Goal: Transaction & Acquisition: Purchase product/service

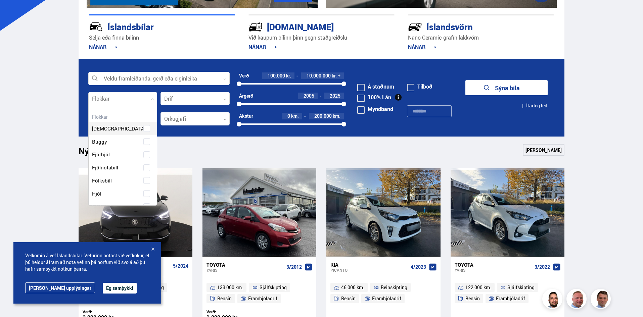
click at [154, 100] on div at bounding box center [122, 98] width 69 height 13
click at [110, 156] on span "Sendibíll" at bounding box center [102, 158] width 20 height 10
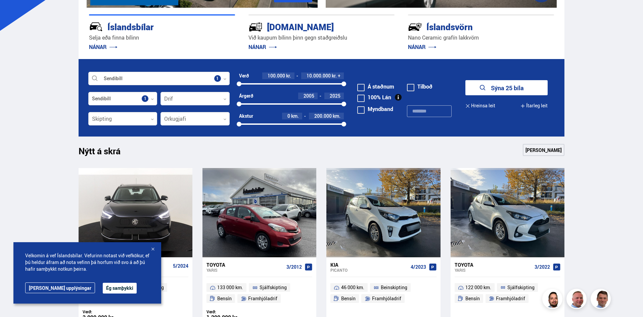
click at [344, 104] on div at bounding box center [343, 104] width 5 height 5
click at [535, 105] on button "Ítarleg leit" at bounding box center [533, 105] width 27 height 15
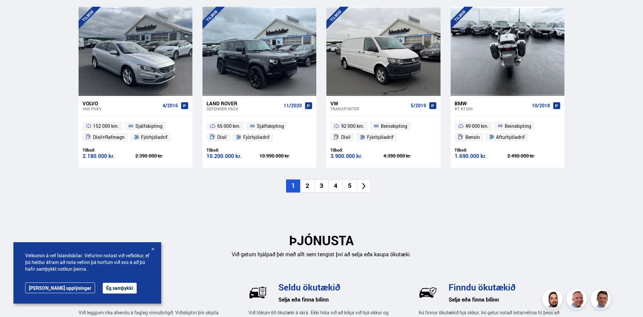
scroll to position [772, 0]
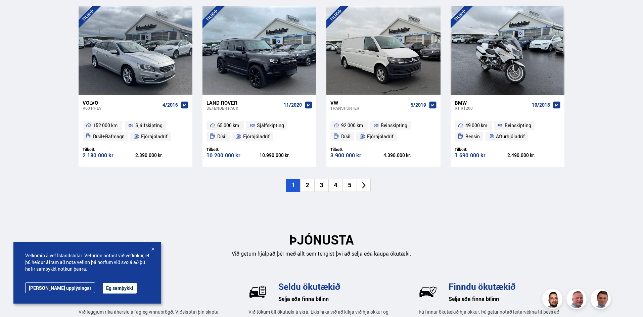
click at [307, 186] on li "2" at bounding box center [307, 185] width 14 height 13
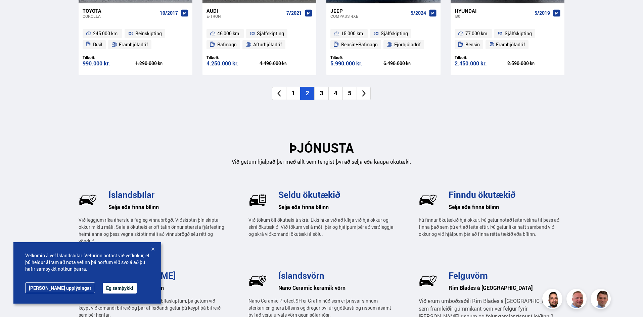
scroll to position [872, 0]
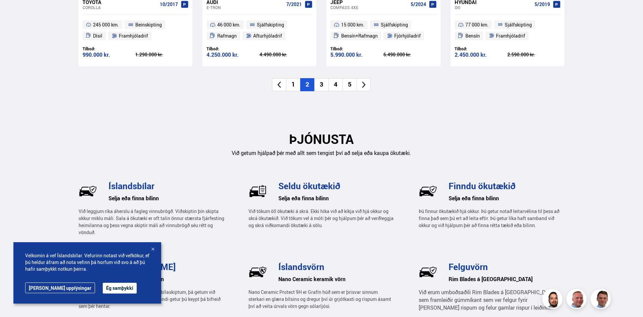
click at [321, 85] on li "3" at bounding box center [321, 84] width 14 height 13
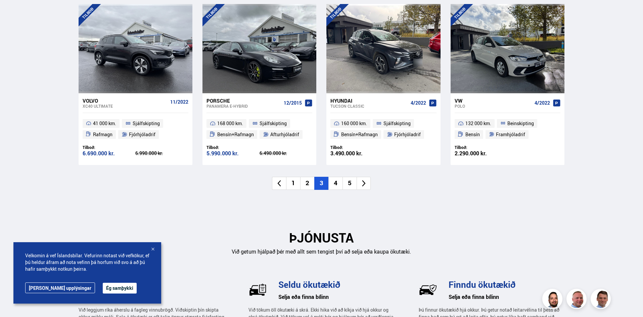
scroll to position [805, 0]
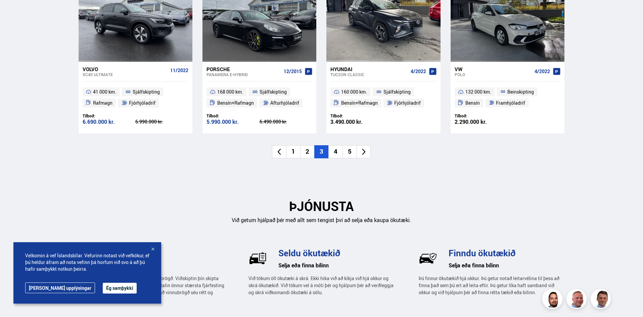
click at [336, 154] on li "4" at bounding box center [335, 151] width 14 height 13
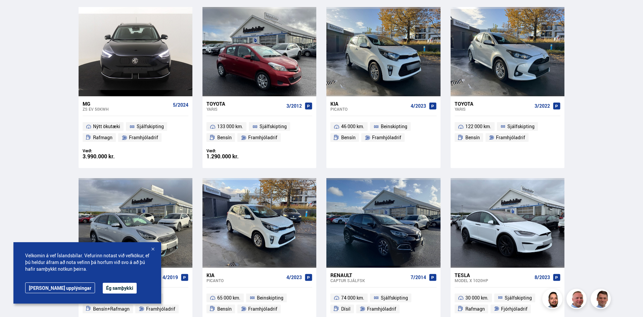
scroll to position [503, 0]
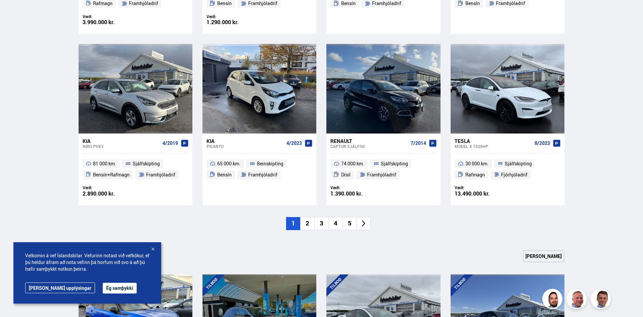
click at [309, 224] on li "2" at bounding box center [307, 223] width 14 height 13
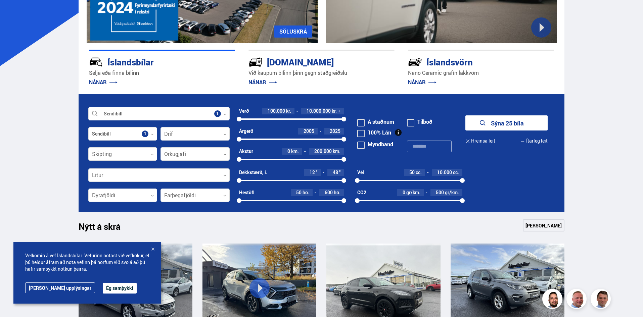
scroll to position [134, 0]
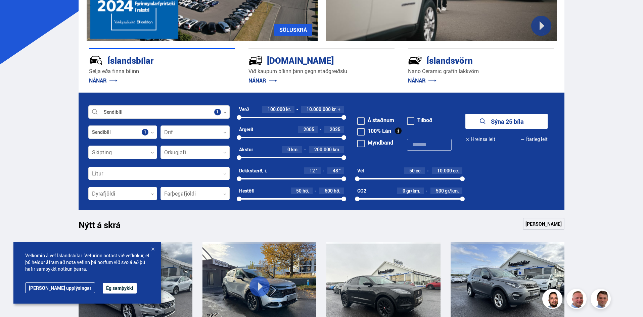
click at [313, 129] on span "2005" at bounding box center [308, 129] width 11 height 6
click at [345, 137] on div at bounding box center [343, 137] width 5 height 5
click at [344, 137] on div at bounding box center [343, 137] width 5 height 5
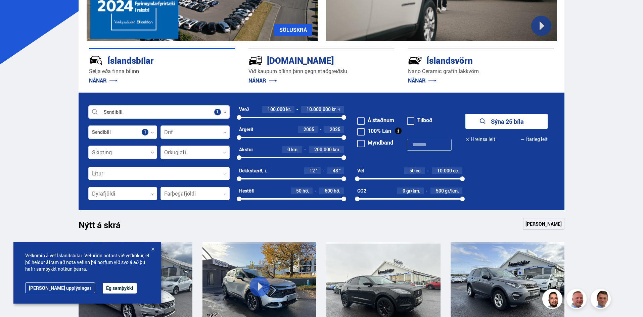
click at [240, 135] on div "2005 2025" at bounding box center [291, 138] width 105 height 6
click at [247, 130] on div "Árgerð" at bounding box center [246, 129] width 14 height 5
click at [358, 118] on span at bounding box center [360, 120] width 7 height 7
click at [482, 120] on icon "submit" at bounding box center [483, 121] width 8 height 8
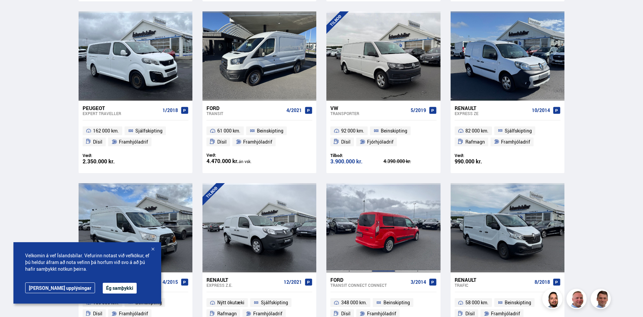
scroll to position [319, 0]
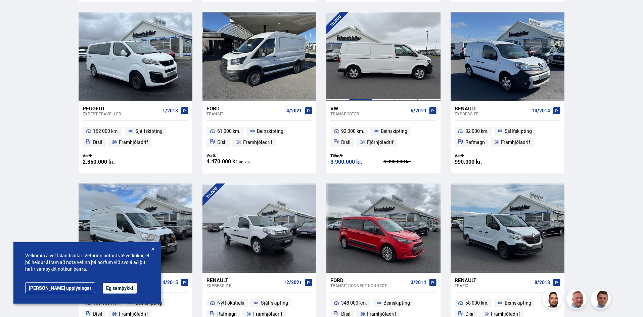
click at [371, 87] on div at bounding box center [360, 56] width 23 height 89
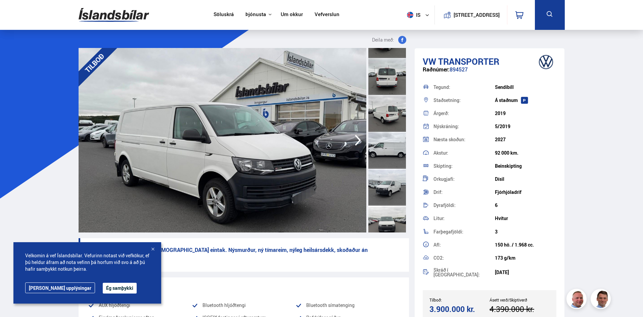
scroll to position [201, 0]
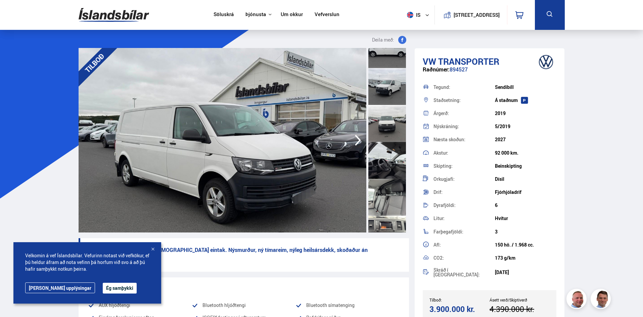
click at [374, 167] on div at bounding box center [387, 160] width 38 height 37
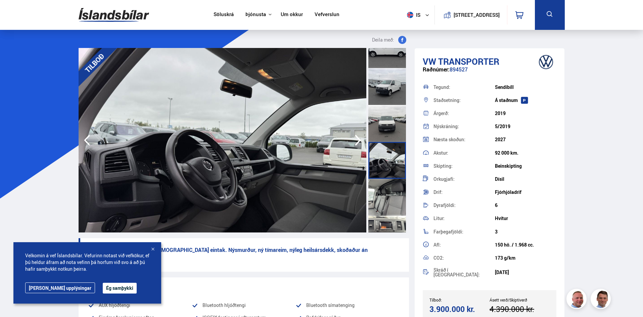
click at [357, 140] on icon "button" at bounding box center [357, 140] width 13 height 16
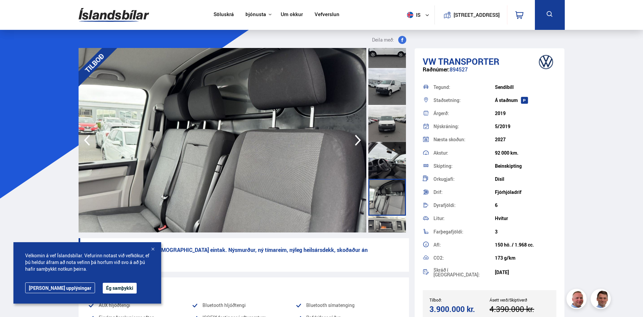
click at [357, 140] on icon "button" at bounding box center [357, 140] width 13 height 16
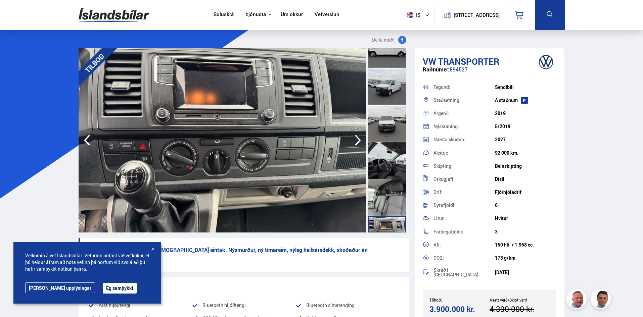
click at [357, 140] on icon "button" at bounding box center [357, 140] width 13 height 16
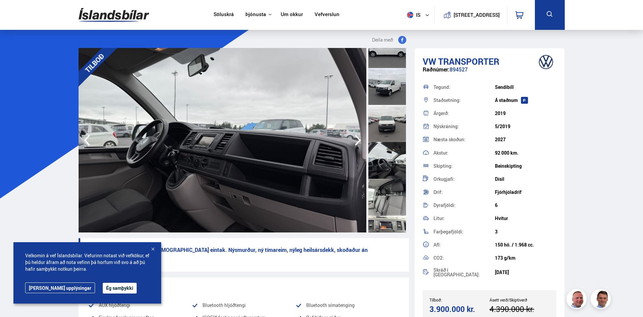
click at [357, 140] on icon "button" at bounding box center [357, 140] width 13 height 16
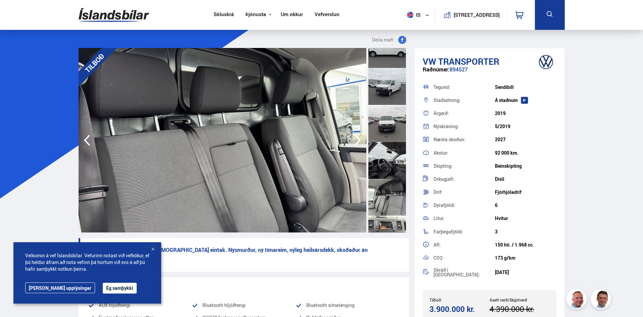
click at [357, 140] on icon "button" at bounding box center [357, 140] width 13 height 16
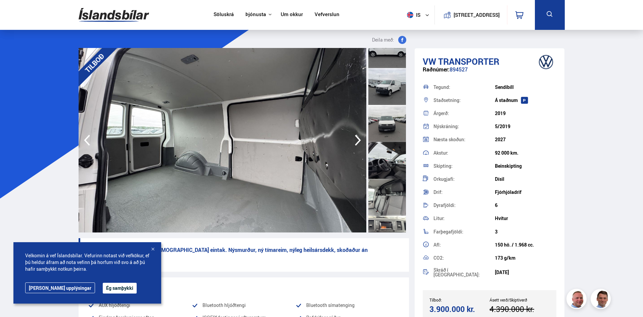
click at [357, 140] on icon "button" at bounding box center [357, 140] width 13 height 16
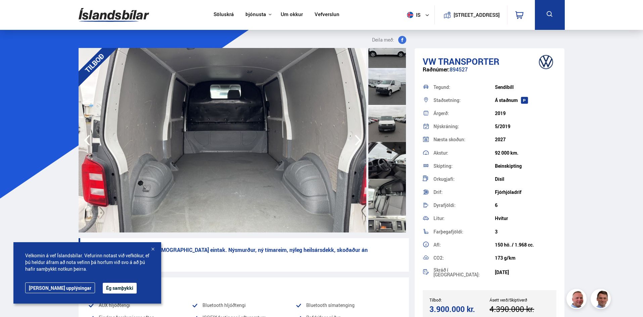
click at [357, 140] on icon "button" at bounding box center [357, 140] width 13 height 16
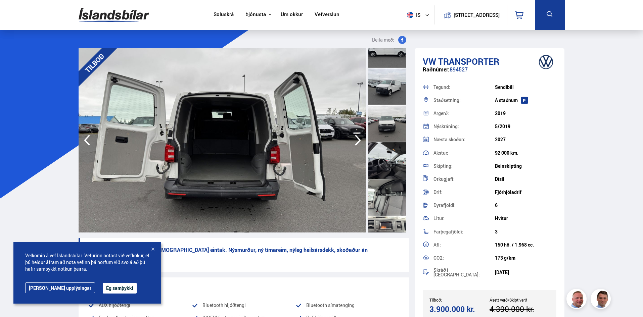
click at [357, 140] on icon "button" at bounding box center [357, 140] width 13 height 16
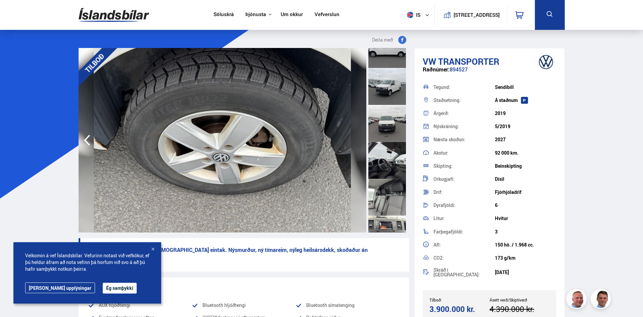
click at [357, 140] on img at bounding box center [223, 140] width 288 height 185
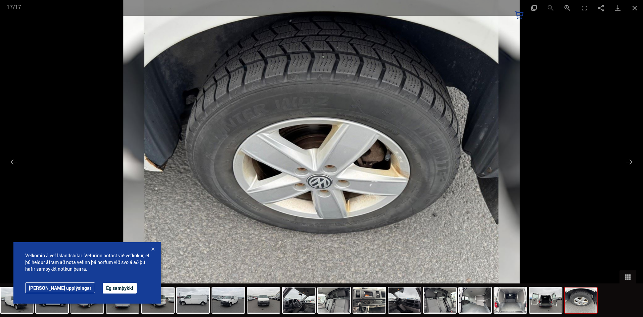
click at [357, 140] on img at bounding box center [321, 158] width 396 height 317
click at [630, 162] on button "Next slide" at bounding box center [629, 161] width 14 height 13
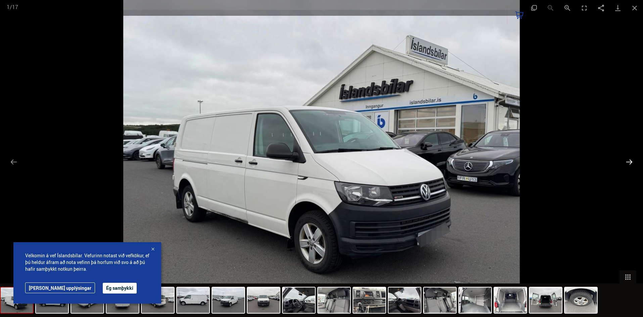
click at [630, 162] on button "Next slide" at bounding box center [629, 161] width 14 height 13
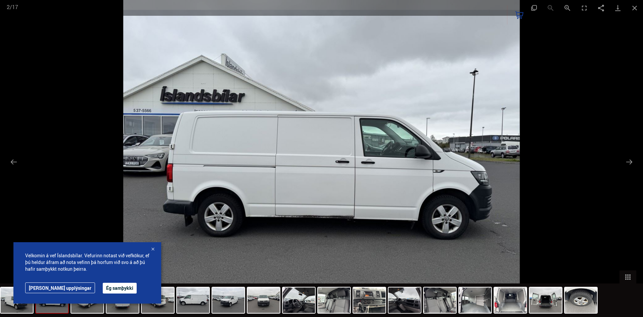
click at [153, 249] on div at bounding box center [152, 249] width 7 height 7
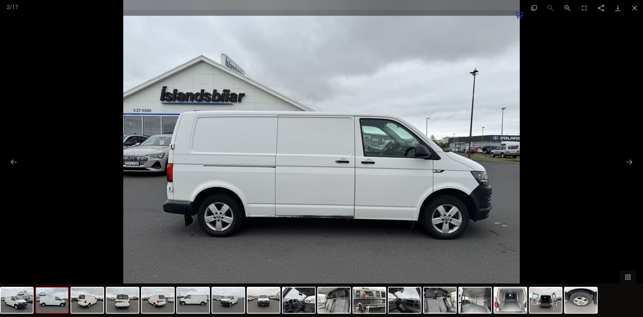
scroll to position [391, 0]
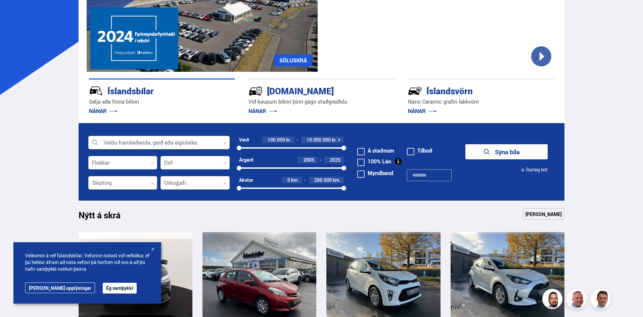
scroll to position [168, 0]
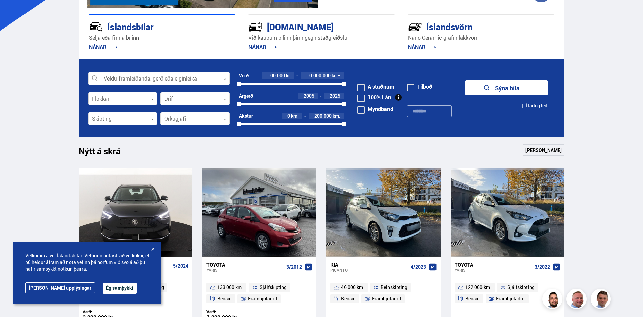
click at [153, 98] on icon at bounding box center [152, 99] width 3 height 3
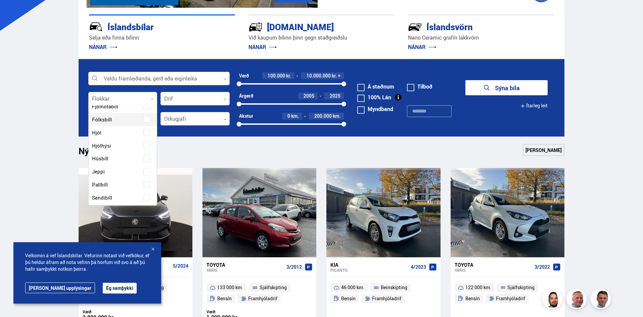
scroll to position [67, 0]
click at [109, 190] on span "Sendibíll" at bounding box center [102, 192] width 20 height 10
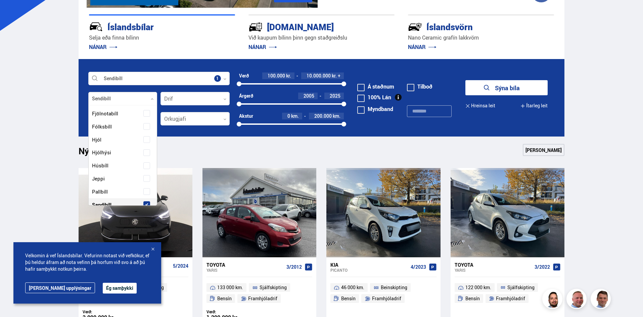
scroll to position [80, 0]
click at [473, 89] on button "Sýna 25 bíla" at bounding box center [506, 87] width 82 height 15
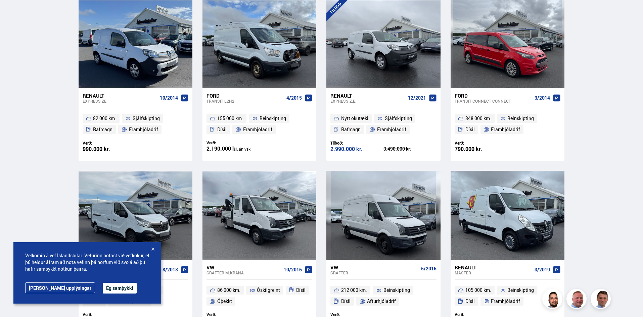
scroll to position [537, 0]
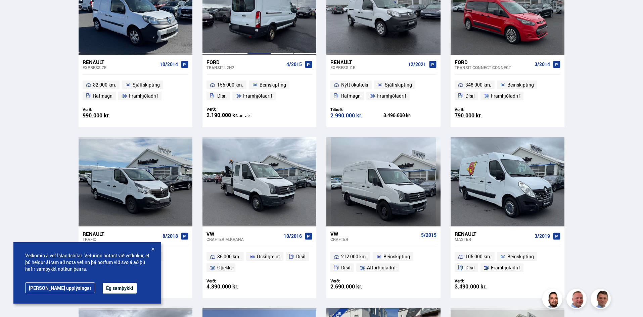
click at [259, 28] on div at bounding box center [259, 9] width 23 height 89
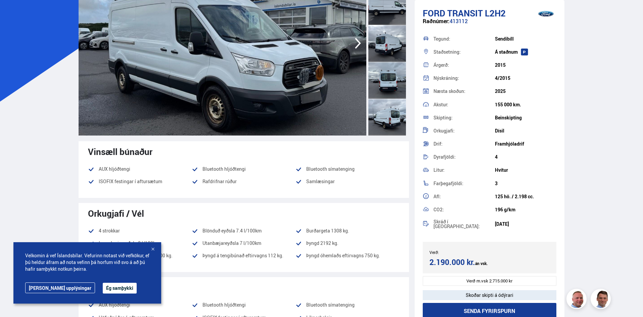
scroll to position [101, 0]
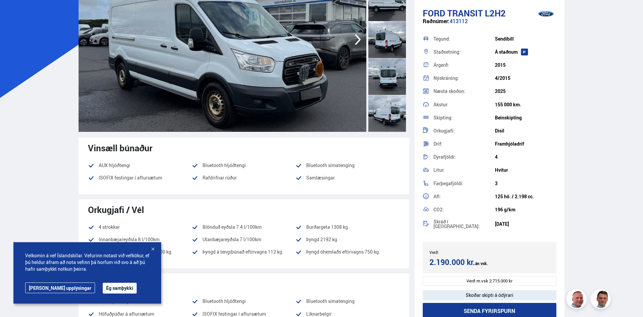
click at [387, 117] on div at bounding box center [387, 113] width 38 height 37
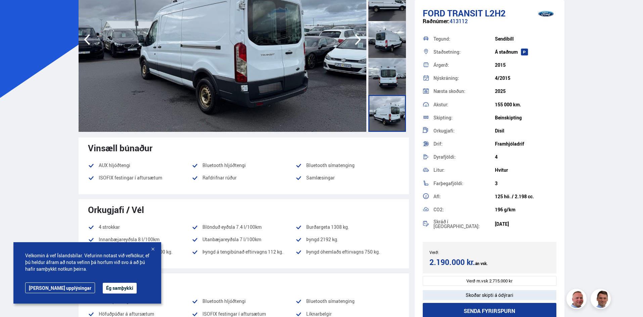
click at [386, 84] on div at bounding box center [387, 76] width 38 height 37
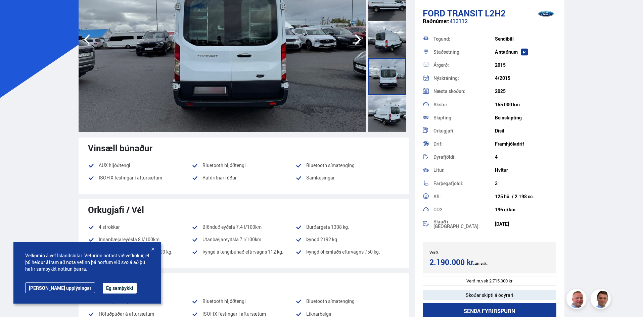
click at [383, 46] on div at bounding box center [387, 39] width 38 height 37
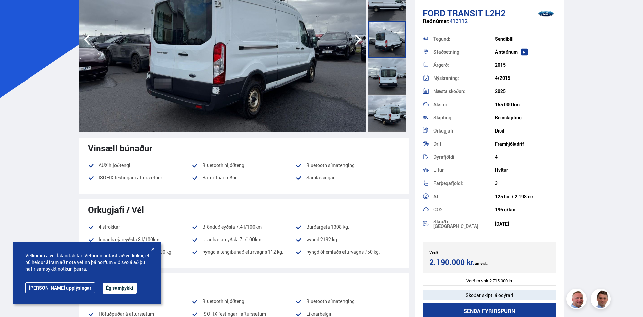
click at [386, 8] on div at bounding box center [387, 2] width 38 height 37
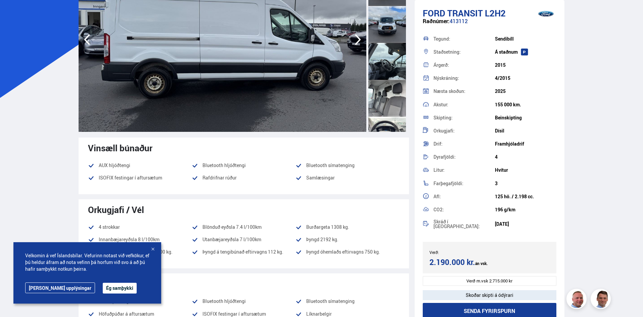
scroll to position [235, 0]
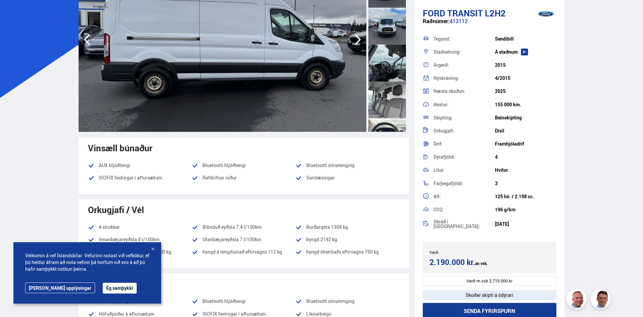
click at [378, 106] on div at bounding box center [387, 100] width 38 height 37
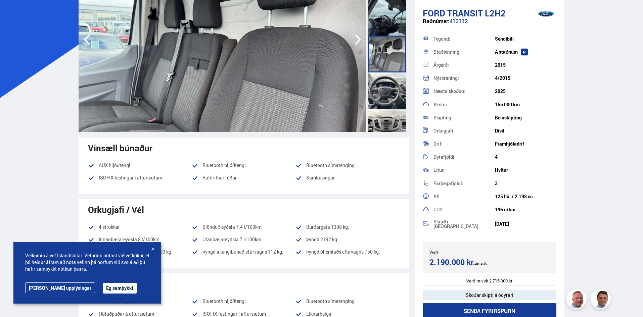
scroll to position [302, 0]
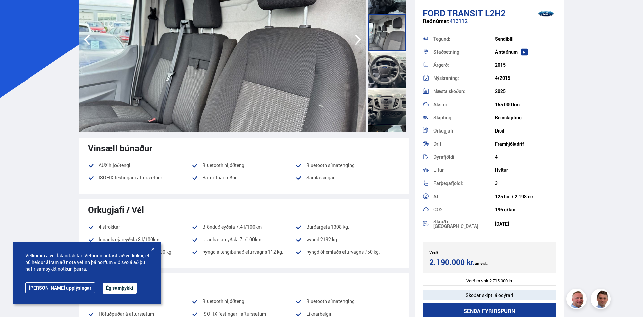
click at [379, 105] on div at bounding box center [387, 106] width 38 height 37
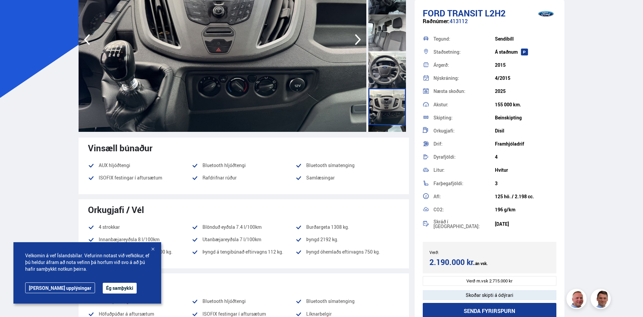
scroll to position [336, 0]
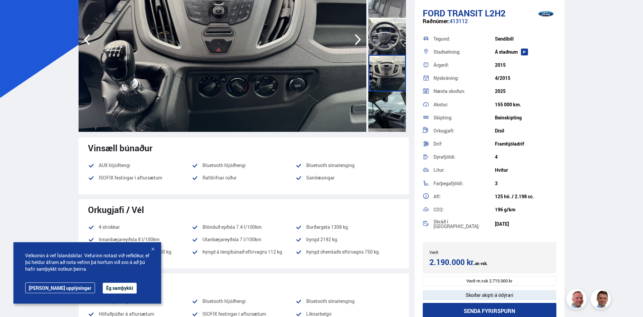
click at [379, 105] on div at bounding box center [387, 110] width 38 height 37
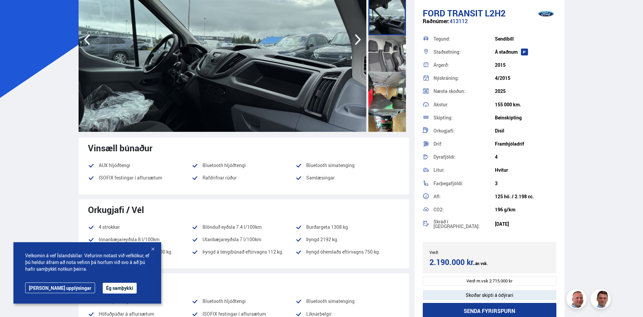
scroll to position [436, 0]
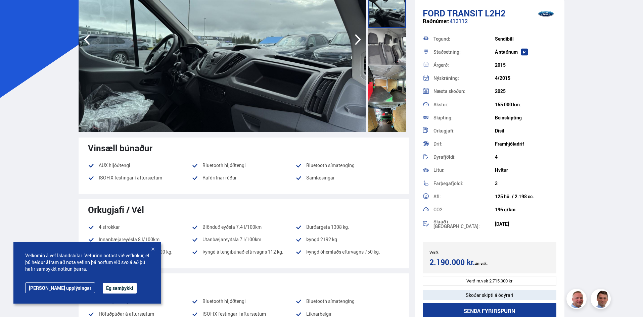
click at [382, 88] on div at bounding box center [387, 83] width 38 height 37
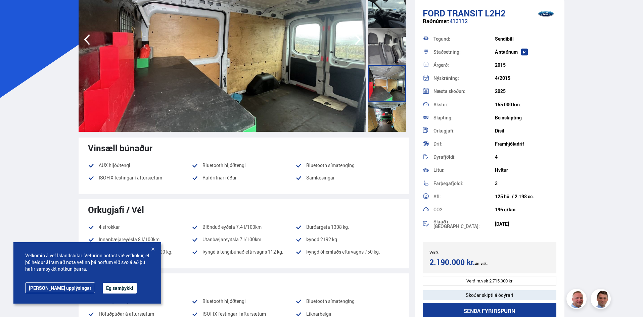
scroll to position [470, 0]
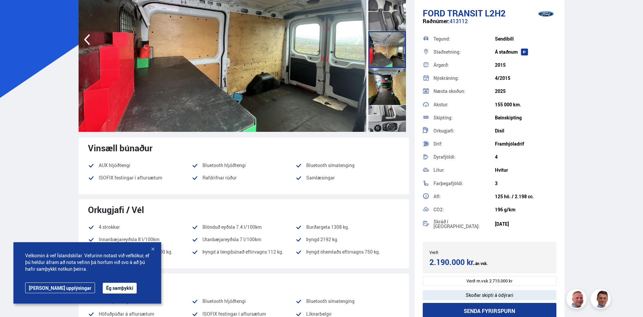
click at [383, 88] on div at bounding box center [387, 86] width 38 height 37
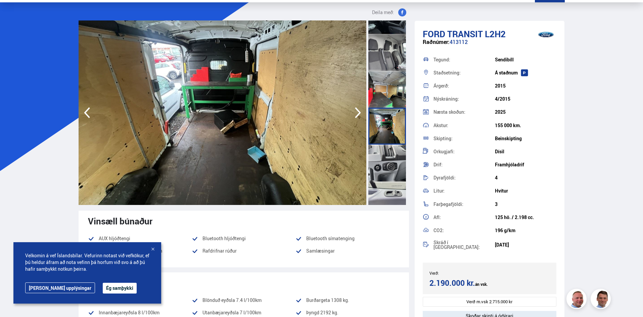
scroll to position [0, 0]
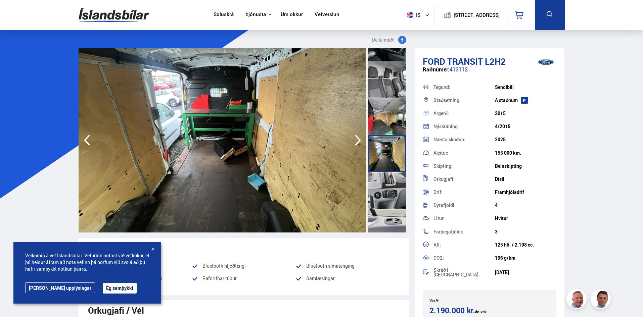
click at [389, 196] on div at bounding box center [387, 190] width 38 height 37
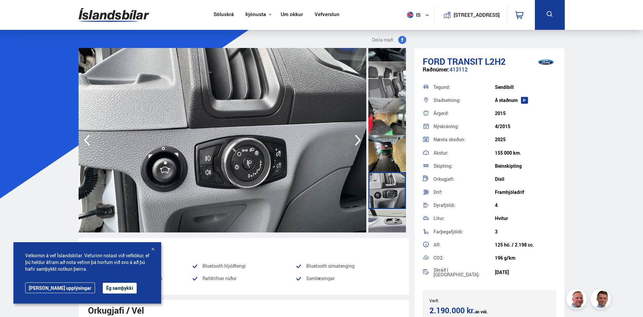
click at [382, 220] on div at bounding box center [387, 227] width 38 height 37
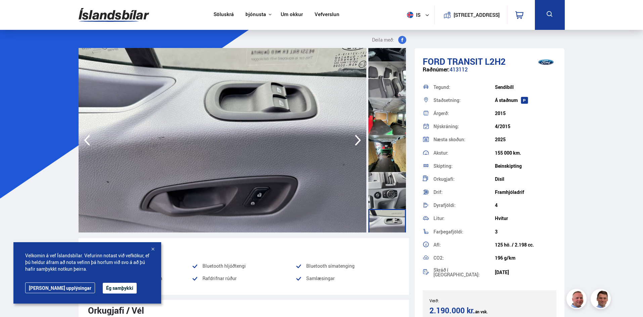
click at [382, 220] on div at bounding box center [387, 227] width 38 height 37
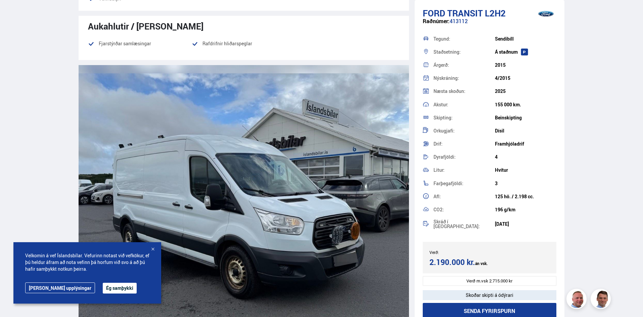
scroll to position [503, 0]
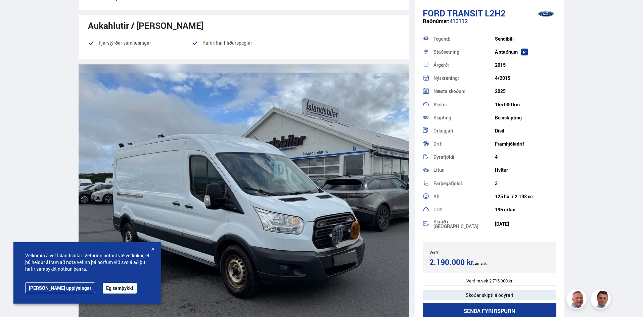
click at [334, 236] on img at bounding box center [244, 196] width 330 height 264
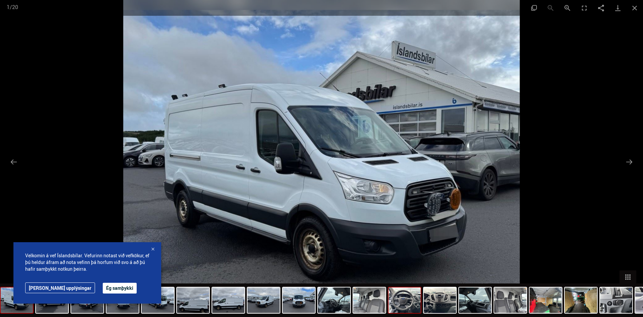
click at [399, 306] on img at bounding box center [404, 301] width 32 height 26
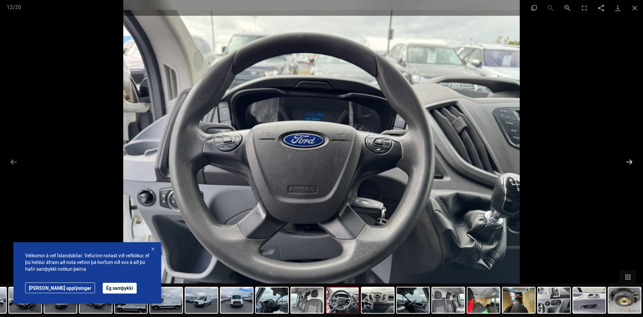
click at [630, 161] on button "Next slide" at bounding box center [629, 161] width 14 height 13
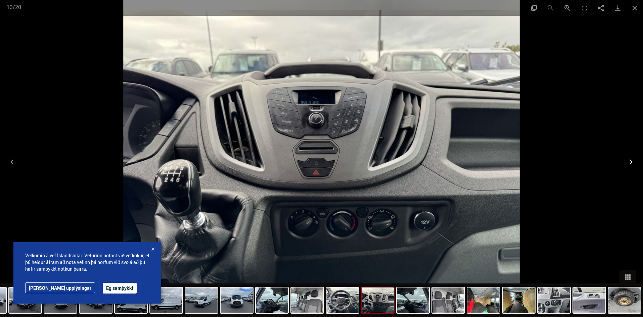
click at [630, 161] on button "Next slide" at bounding box center [629, 161] width 14 height 13
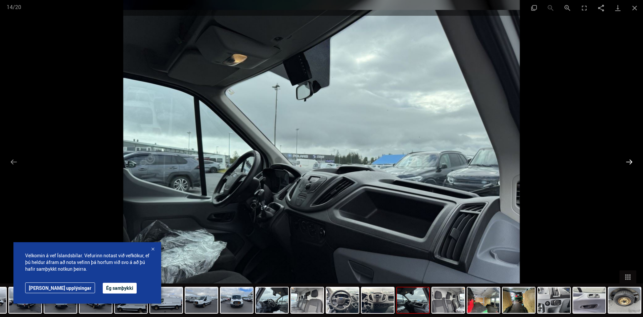
click at [630, 161] on button "Next slide" at bounding box center [629, 161] width 14 height 13
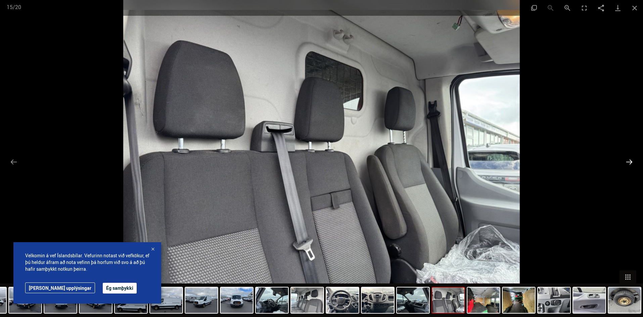
click at [630, 161] on button "Next slide" at bounding box center [629, 161] width 14 height 13
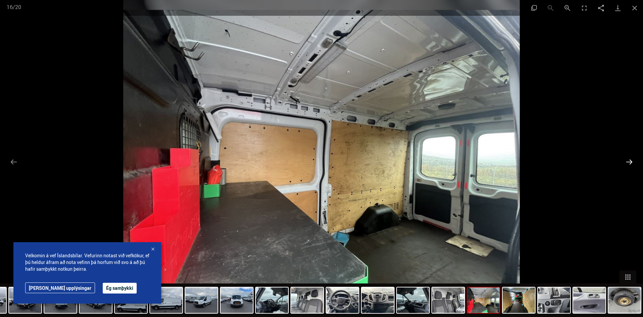
click at [630, 161] on button "Next slide" at bounding box center [629, 161] width 14 height 13
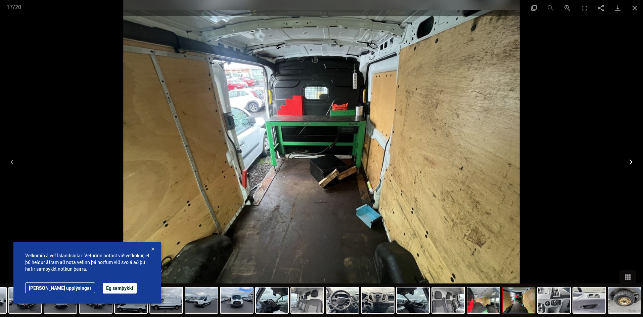
click at [630, 161] on button "Next slide" at bounding box center [629, 161] width 14 height 13
